Goal: Task Accomplishment & Management: Manage account settings

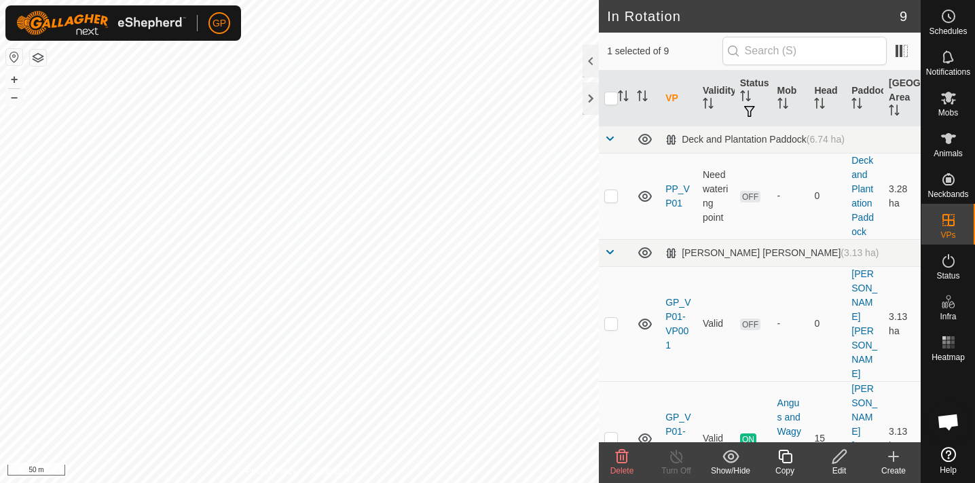
checkbox input "true"
checkbox input "false"
click at [590, 101] on div at bounding box center [591, 98] width 16 height 33
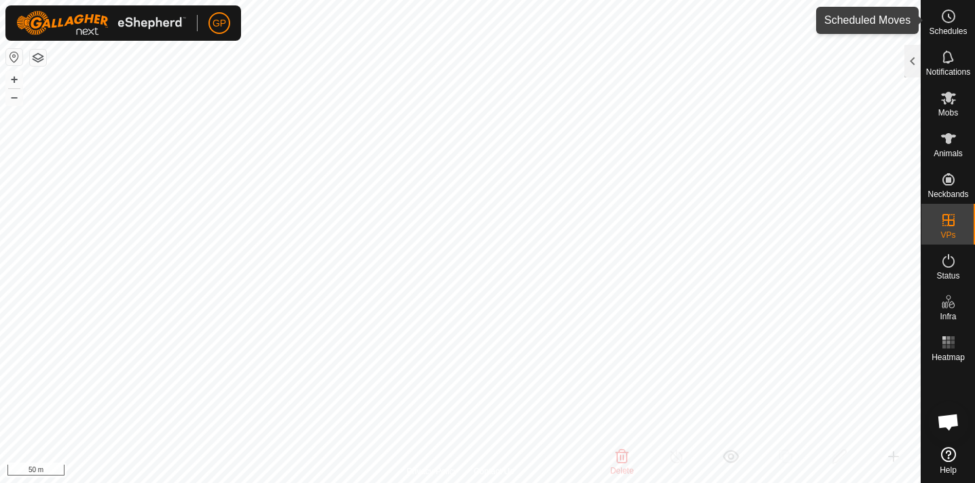
click at [952, 24] on es-schedule-vp-svg-icon at bounding box center [949, 16] width 24 height 22
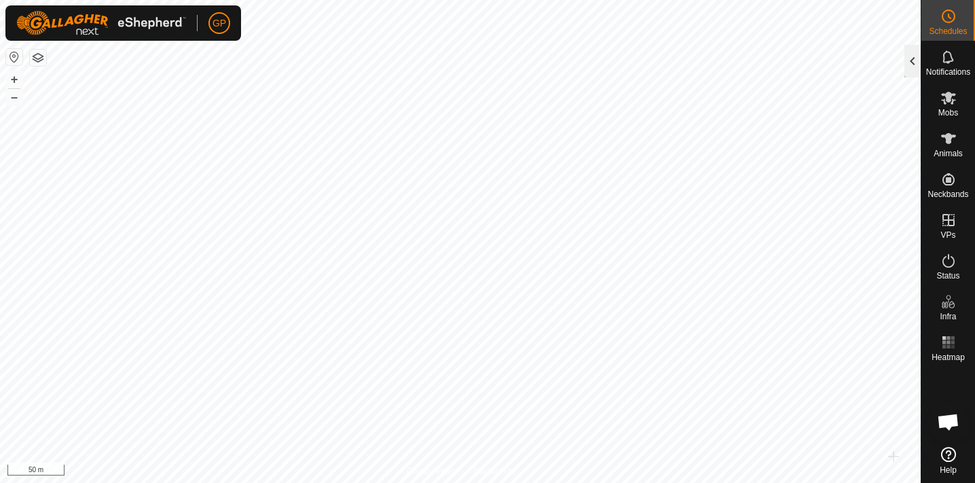
click at [914, 63] on div at bounding box center [913, 61] width 16 height 33
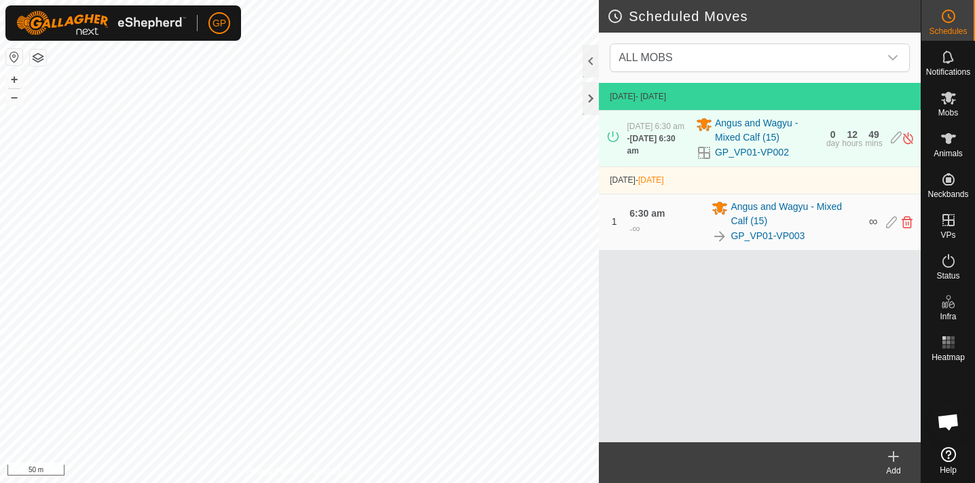
click at [698, 226] on div "6:30 am - ∞" at bounding box center [667, 222] width 74 height 31
click at [766, 239] on link "GP_VP01-VP003" at bounding box center [768, 236] width 74 height 14
